Goal: Book appointment/travel/reservation

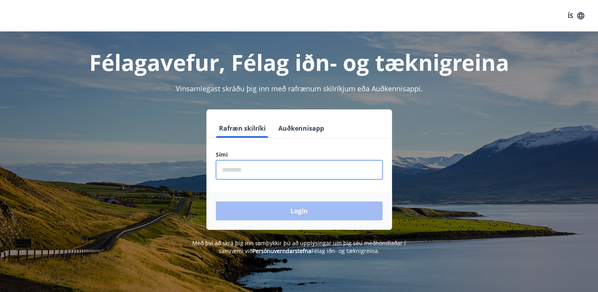
click at [309, 173] on input "phone" at bounding box center [299, 169] width 167 height 19
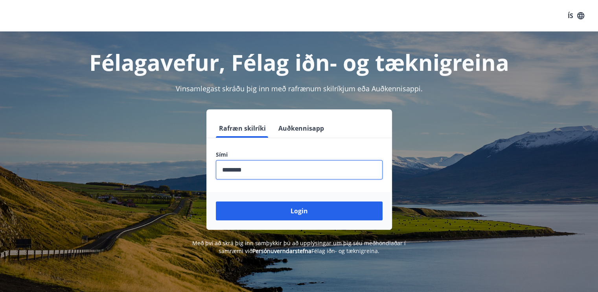
type input "********"
click at [216, 201] on button "Login" at bounding box center [299, 210] width 167 height 19
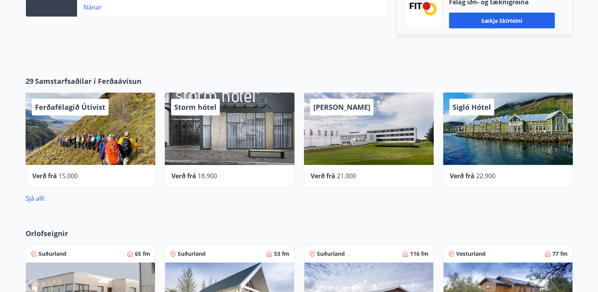
scroll to position [275, 0]
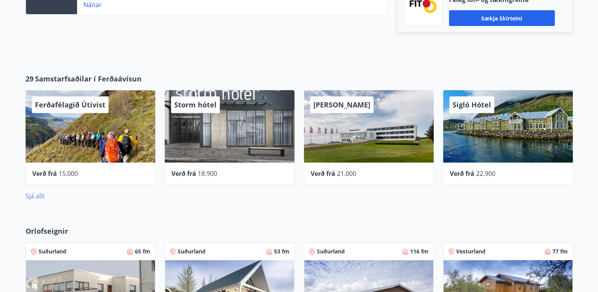
click at [28, 196] on link "Sjá allt" at bounding box center [35, 195] width 19 height 9
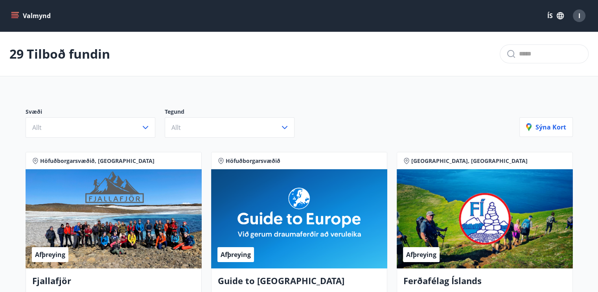
click at [557, 17] on icon "button" at bounding box center [560, 15] width 9 height 9
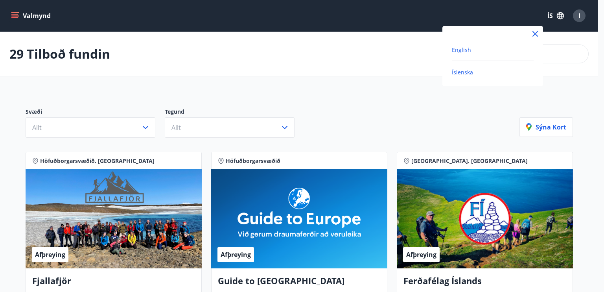
click at [463, 47] on span "English" at bounding box center [461, 49] width 19 height 7
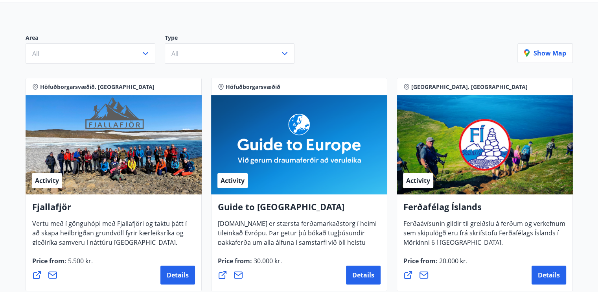
scroll to position [79, 0]
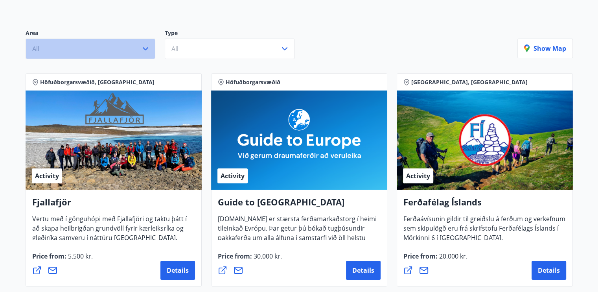
click at [129, 50] on button "All" at bounding box center [91, 49] width 130 height 20
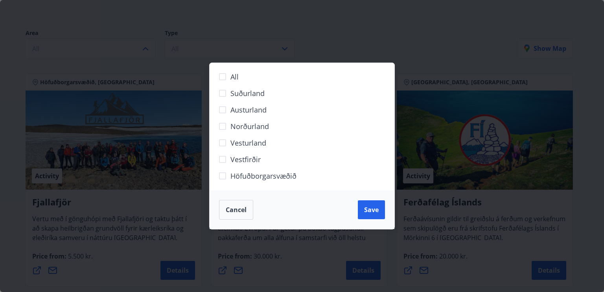
click at [305, 52] on div "All Suðurland Austurland Norðurland Vesturland Vestfirðir Höfuðborgarsvæðið Can…" at bounding box center [302, 146] width 604 height 292
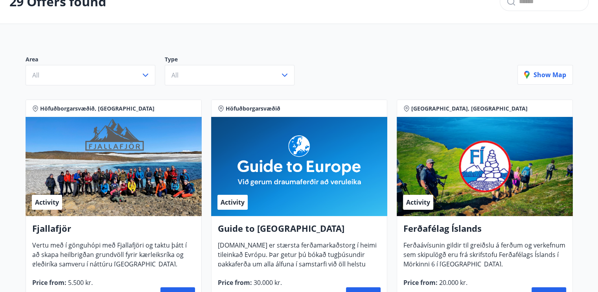
scroll to position [39, 0]
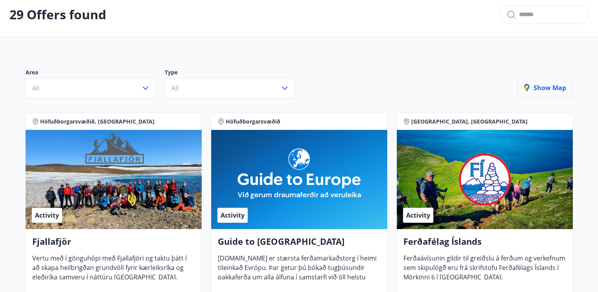
click at [531, 81] on button "Show map" at bounding box center [544, 88] width 55 height 20
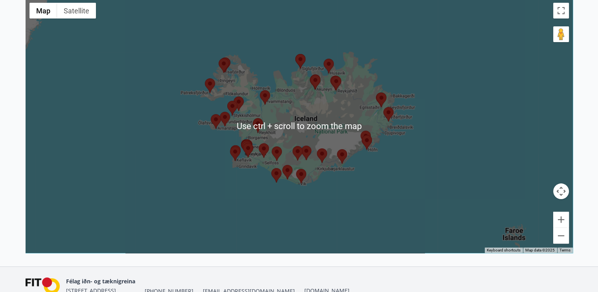
scroll to position [157, 0]
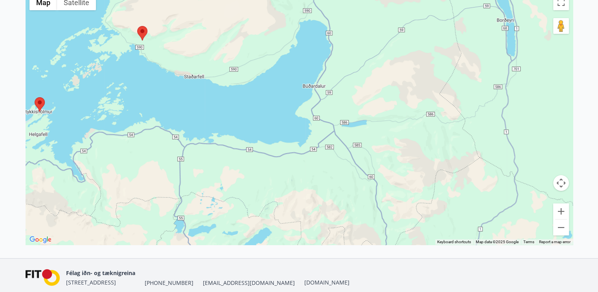
drag, startPoint x: 196, startPoint y: 82, endPoint x: 212, endPoint y: 114, distance: 35.7
click at [212, 114] on div at bounding box center [299, 118] width 547 height 254
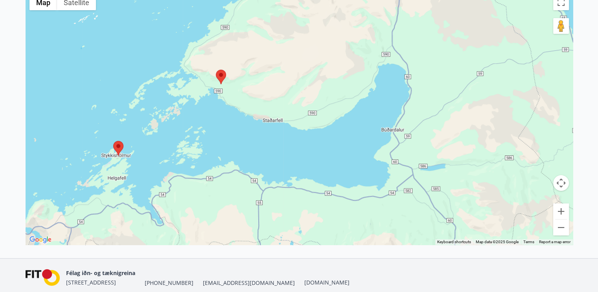
drag, startPoint x: 174, startPoint y: 105, endPoint x: 237, endPoint y: 128, distance: 66.8
click at [237, 127] on div at bounding box center [299, 118] width 547 height 254
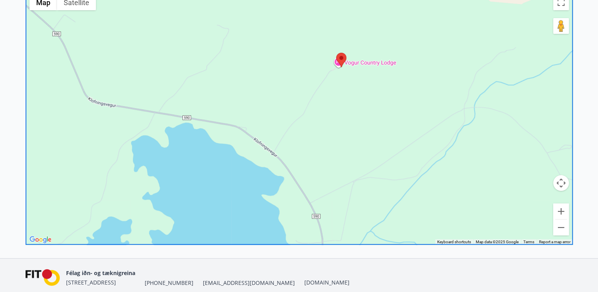
click at [336, 53] on area at bounding box center [336, 53] width 0 height 0
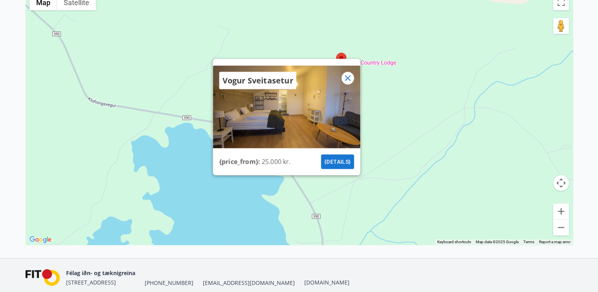
click at [398, 84] on div "Vogur Sveitasetur {price_from} : 25.000 kr. {details}" at bounding box center [299, 118] width 547 height 254
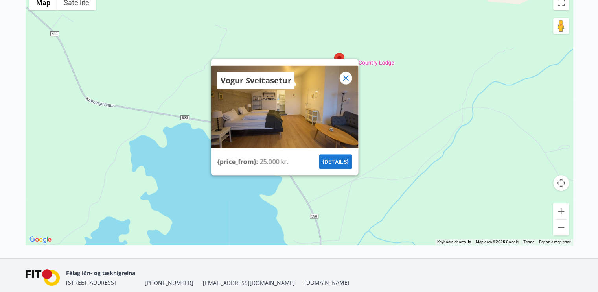
click at [344, 82] on icon at bounding box center [345, 78] width 9 height 9
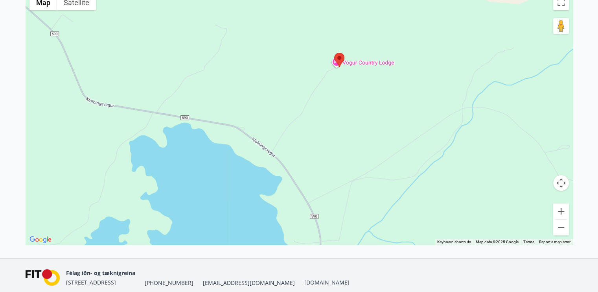
click at [334, 53] on area at bounding box center [334, 53] width 0 height 0
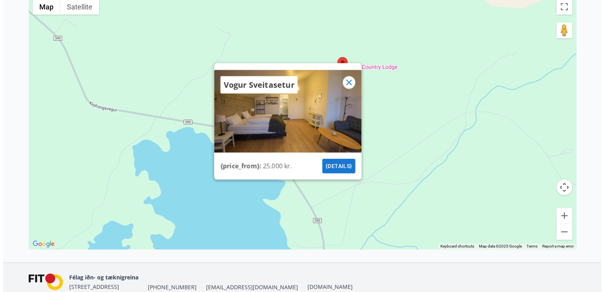
scroll to position [155, 0]
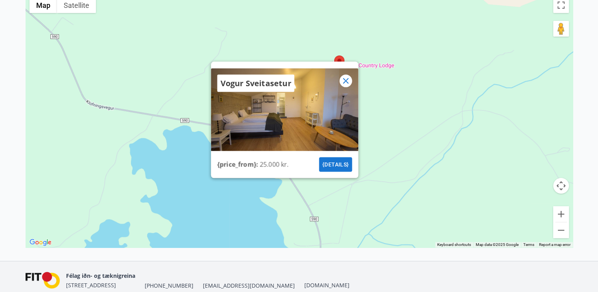
drag, startPoint x: 330, startPoint y: 163, endPoint x: 320, endPoint y: 168, distance: 10.2
click at [320, 168] on div "{price_from} : 25.000 kr. {details}" at bounding box center [284, 164] width 147 height 27
click at [327, 163] on button "{details}" at bounding box center [335, 164] width 33 height 15
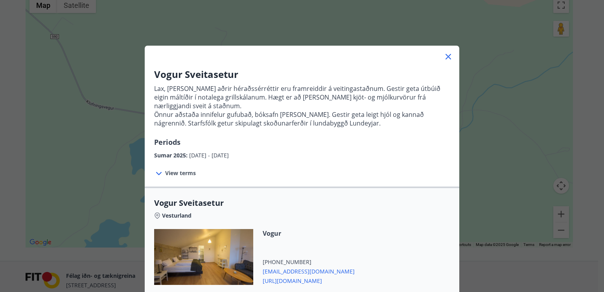
scroll to position [0, 0]
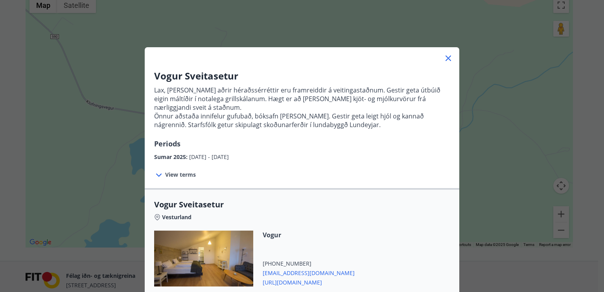
click at [174, 171] on span "View terms" at bounding box center [180, 175] width 31 height 8
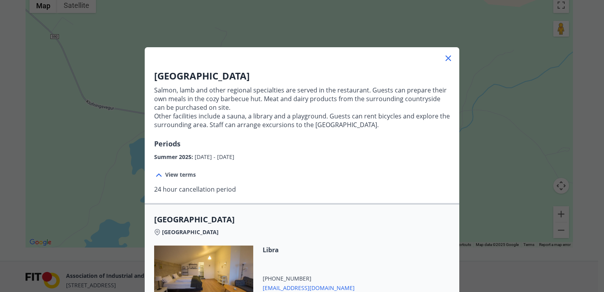
click at [279, 98] on font "Salmon, lamb and other regional specialties are served in the restaurant. Guest…" at bounding box center [300, 99] width 293 height 26
click at [445, 59] on icon at bounding box center [448, 58] width 6 height 6
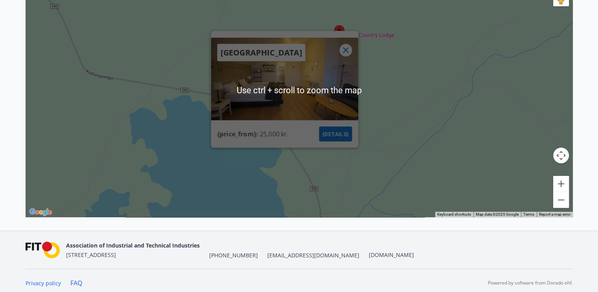
scroll to position [189, 0]
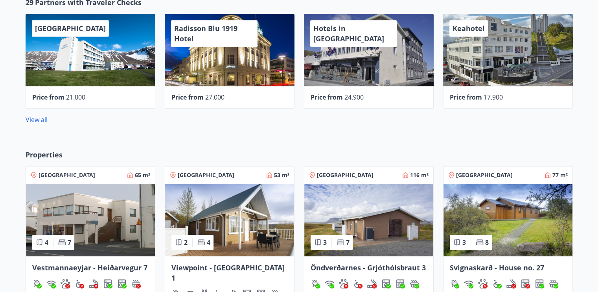
scroll to position [355, 0]
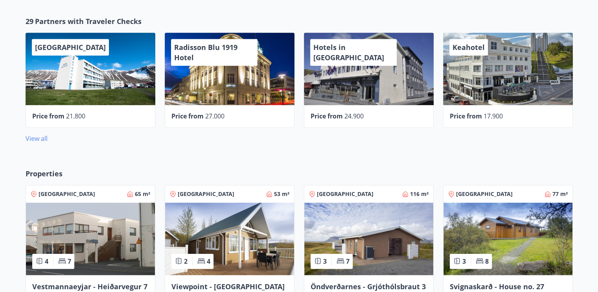
click at [42, 137] on link "View all" at bounding box center [37, 138] width 22 height 9
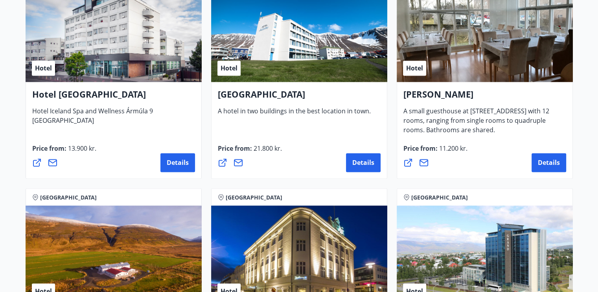
scroll to position [1456, 0]
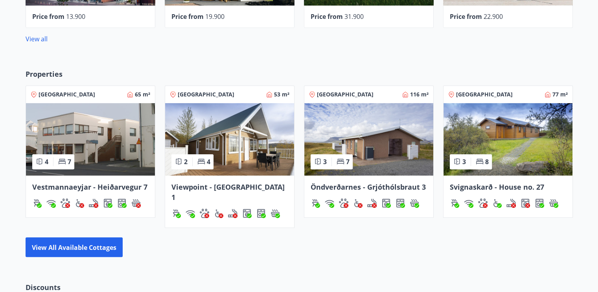
scroll to position [475, 0]
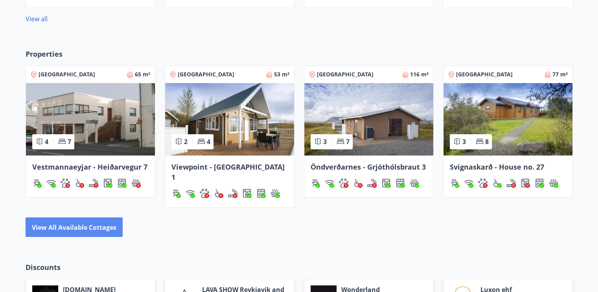
click at [73, 221] on button "View all available cottages" at bounding box center [74, 227] width 97 height 20
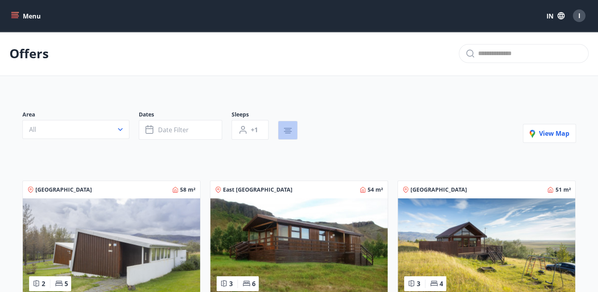
click at [293, 130] on button "button" at bounding box center [288, 130] width 20 height 19
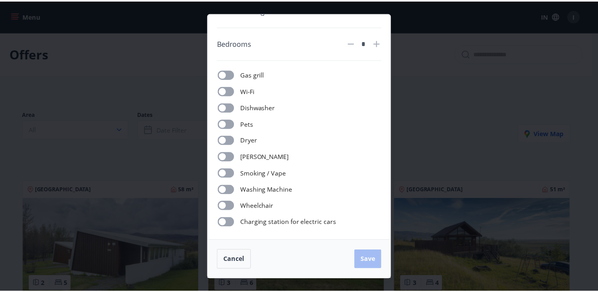
scroll to position [48, 0]
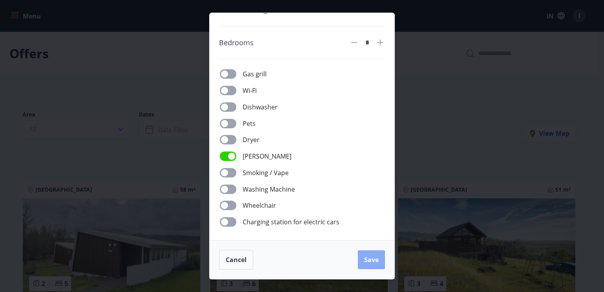
click at [379, 258] on button "Save" at bounding box center [371, 259] width 27 height 19
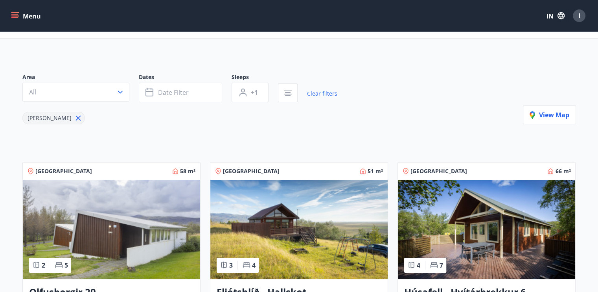
scroll to position [39, 0]
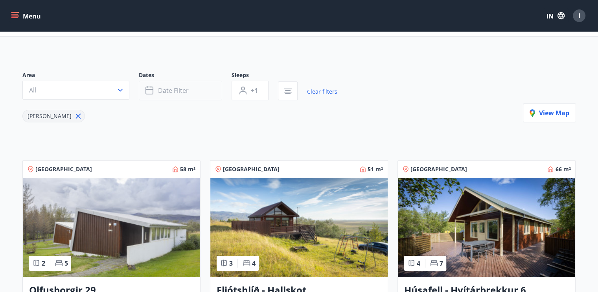
click at [184, 95] on button "Date filter" at bounding box center [180, 91] width 83 height 20
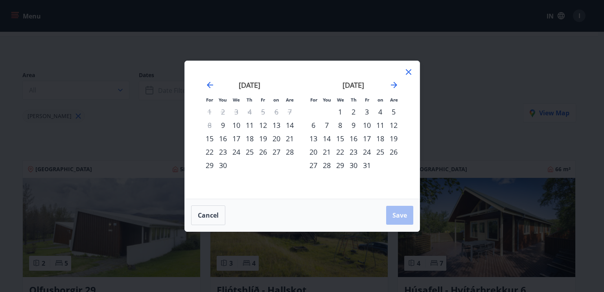
click at [265, 125] on font "12" at bounding box center [263, 124] width 8 height 9
click at [290, 124] on font "14" at bounding box center [290, 124] width 8 height 9
click at [396, 219] on font "Save" at bounding box center [399, 215] width 15 height 9
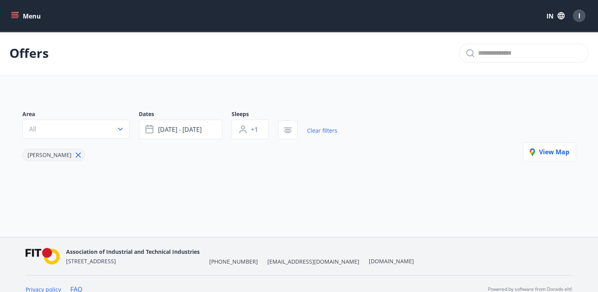
scroll to position [11, 0]
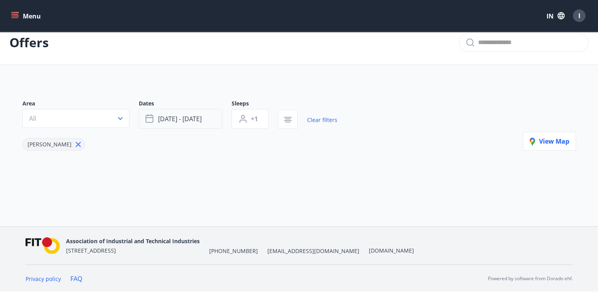
click at [204, 125] on button "Sep 12 - Sep 14" at bounding box center [180, 119] width 83 height 20
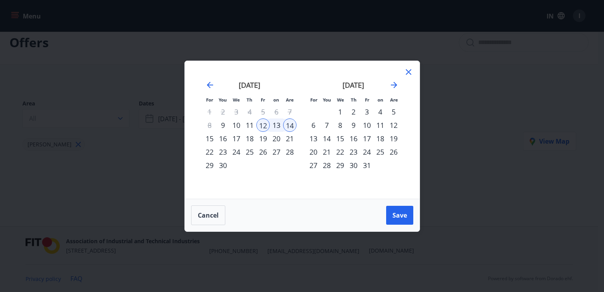
click at [225, 125] on div "9" at bounding box center [222, 124] width 13 height 13
click at [401, 214] on font "Save" at bounding box center [399, 215] width 15 height 9
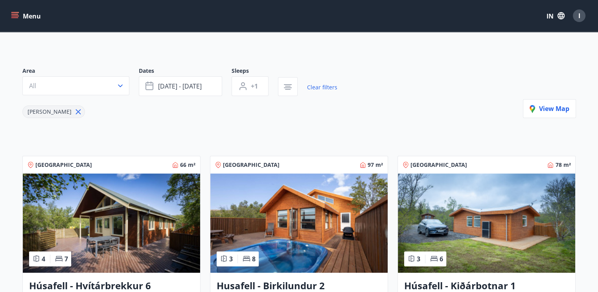
scroll to position [11, 0]
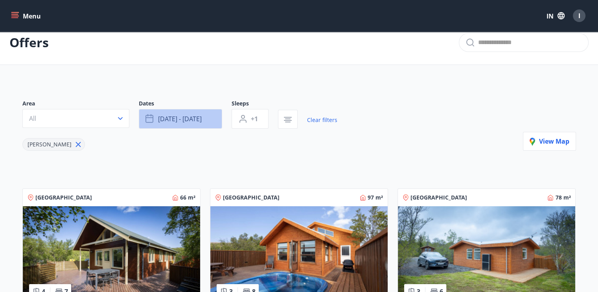
click at [184, 123] on button "Sep 09 - Sep 14" at bounding box center [180, 119] width 83 height 20
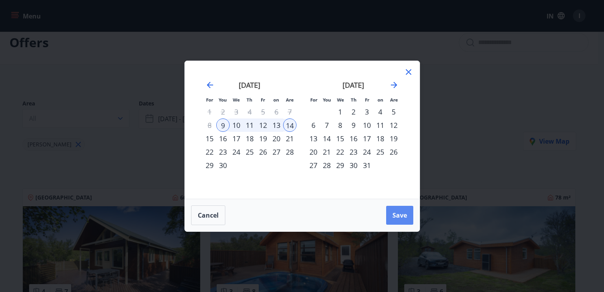
click at [406, 210] on button "Save" at bounding box center [399, 215] width 27 height 19
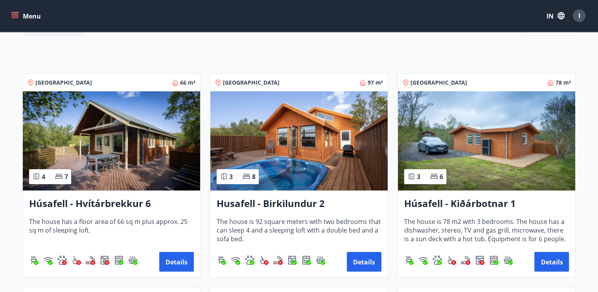
scroll to position [129, 0]
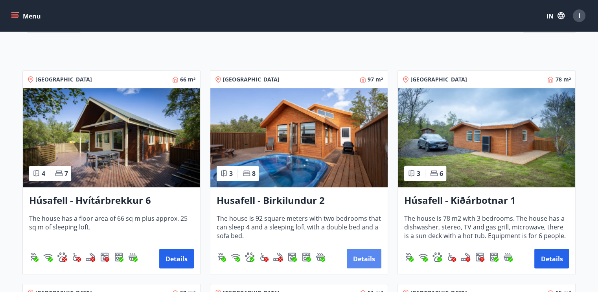
click at [363, 263] on button "Details" at bounding box center [364, 259] width 35 height 20
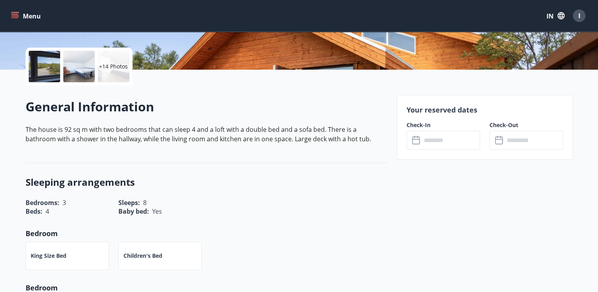
scroll to position [197, 0]
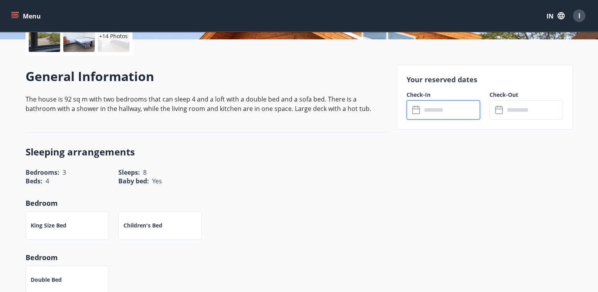
click at [451, 104] on input "text" at bounding box center [451, 109] width 59 height 19
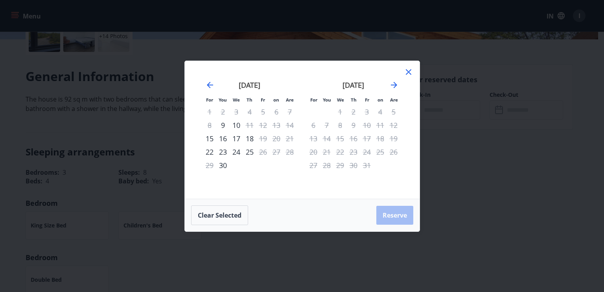
click at [412, 72] on icon at bounding box center [408, 71] width 9 height 9
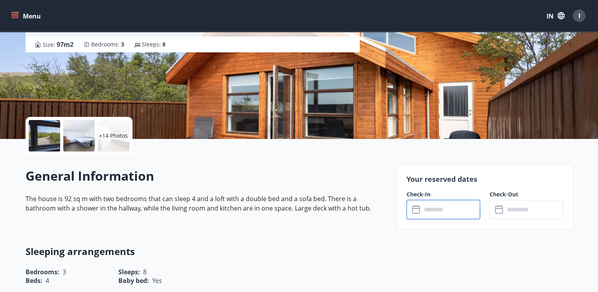
scroll to position [0, 0]
